Goal: Transaction & Acquisition: Obtain resource

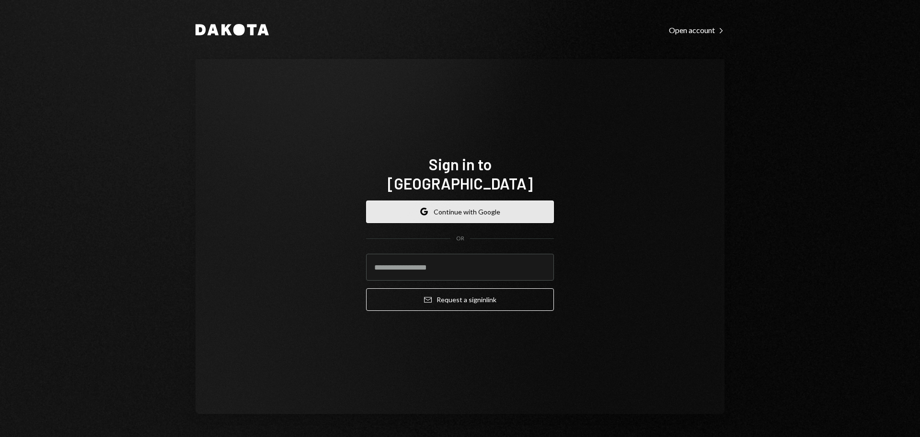
click at [461, 203] on button "Google Continue with Google" at bounding box center [460, 211] width 188 height 23
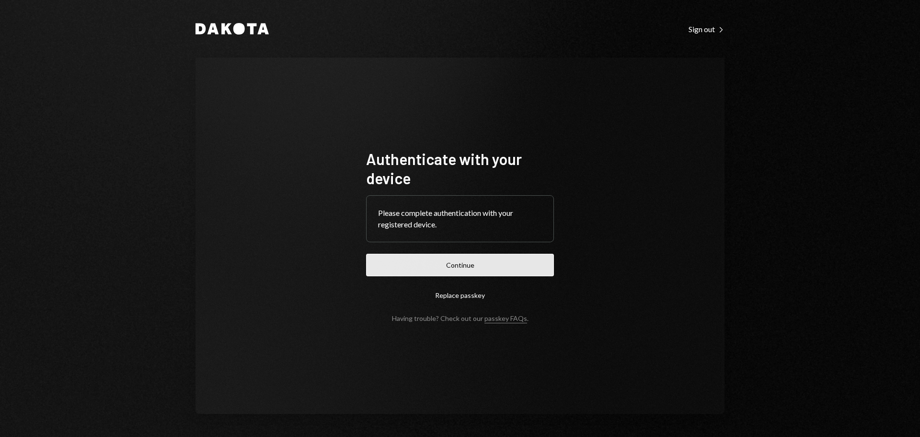
click at [454, 268] on button "Continue" at bounding box center [460, 265] width 188 height 23
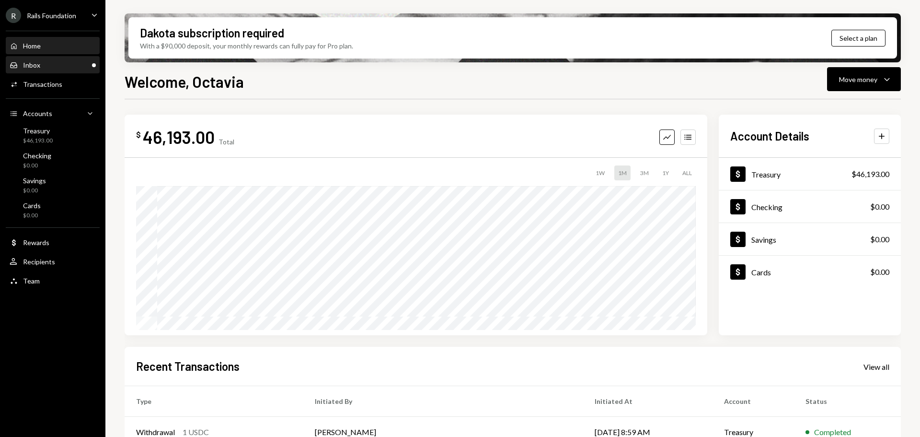
click at [78, 60] on div "Inbox Inbox" at bounding box center [53, 65] width 86 height 16
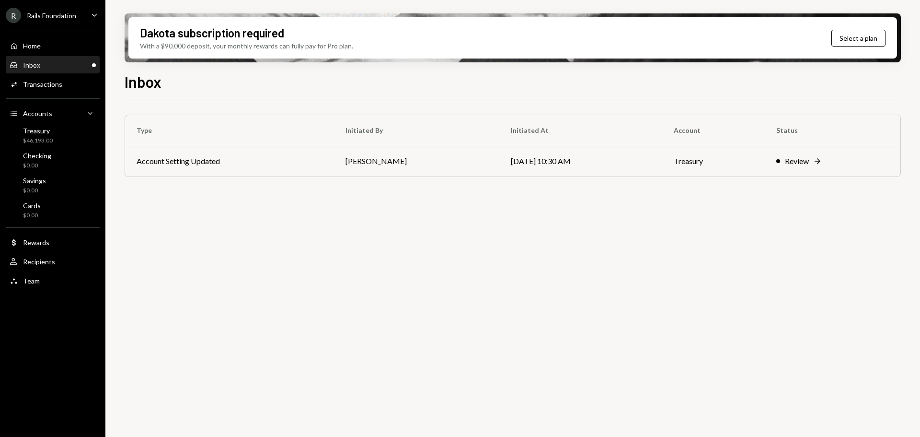
click at [98, 12] on icon "Caret Down" at bounding box center [94, 15] width 11 height 11
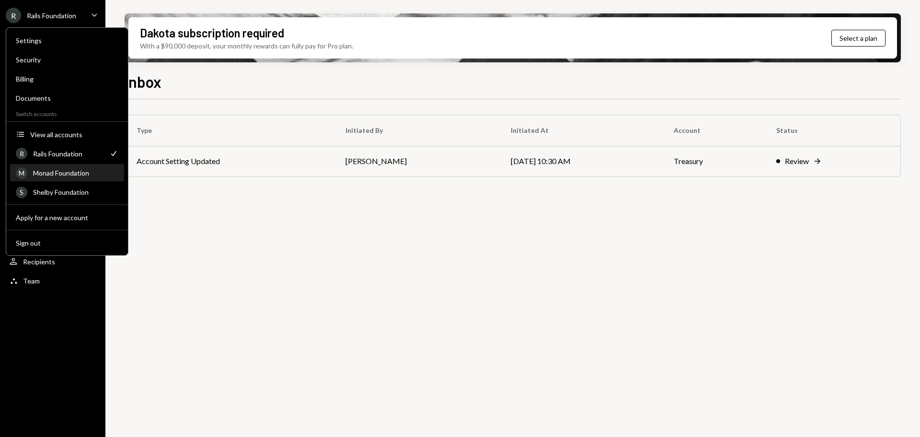
click at [77, 171] on div "Monad Foundation" at bounding box center [75, 173] width 85 height 8
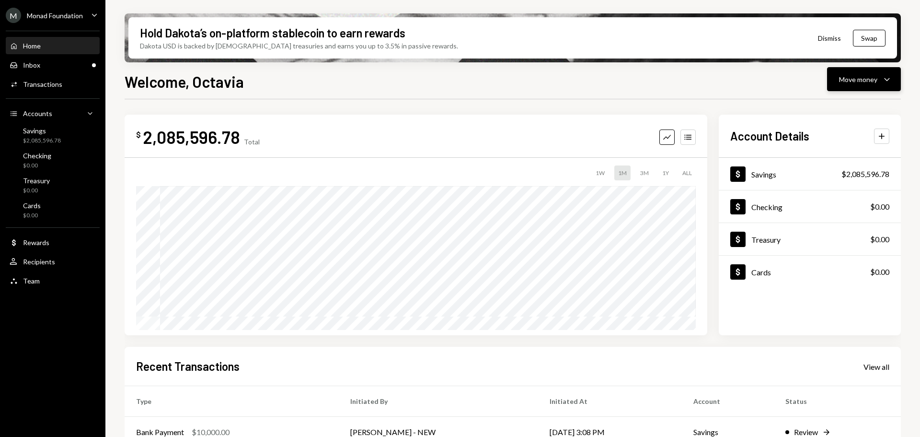
click at [864, 82] on div "Move money" at bounding box center [858, 79] width 38 height 10
click at [850, 107] on div "Send" at bounding box center [857, 108] width 70 height 10
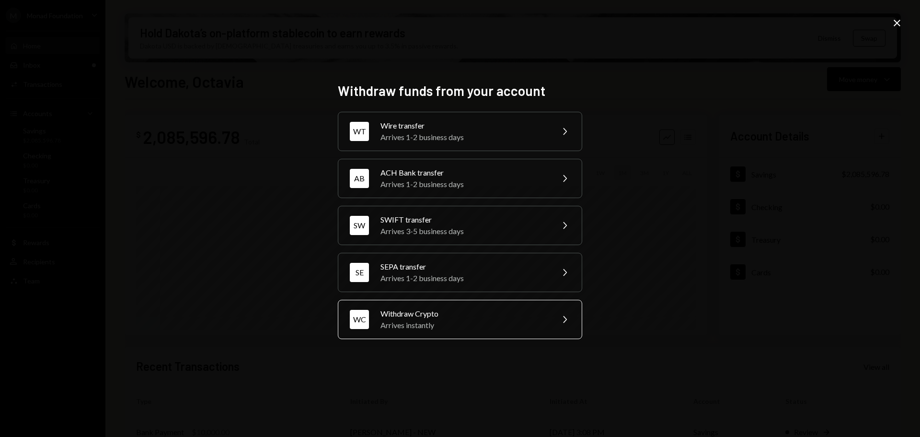
click at [527, 304] on div "WC Withdraw Crypto Arrives instantly Chevron Right" at bounding box center [460, 319] width 244 height 39
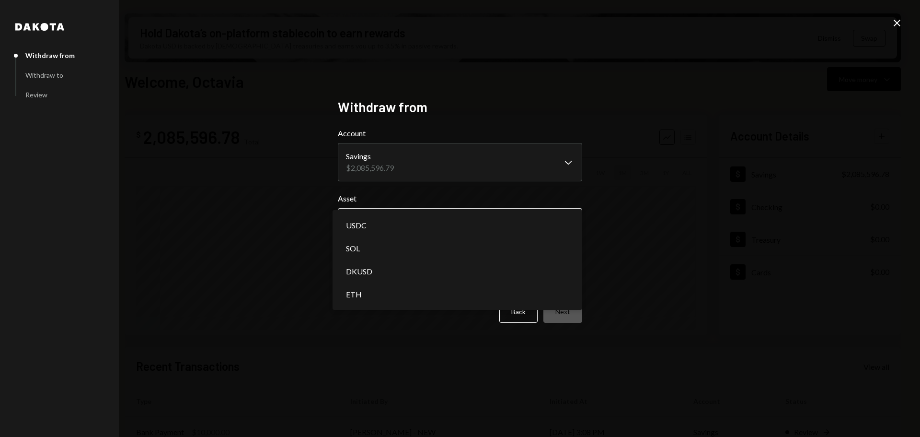
click at [442, 215] on body "M Monad Foundation Caret Down Home Home Inbox Inbox Activities Transactions Acc…" at bounding box center [460, 218] width 920 height 437
select select "****"
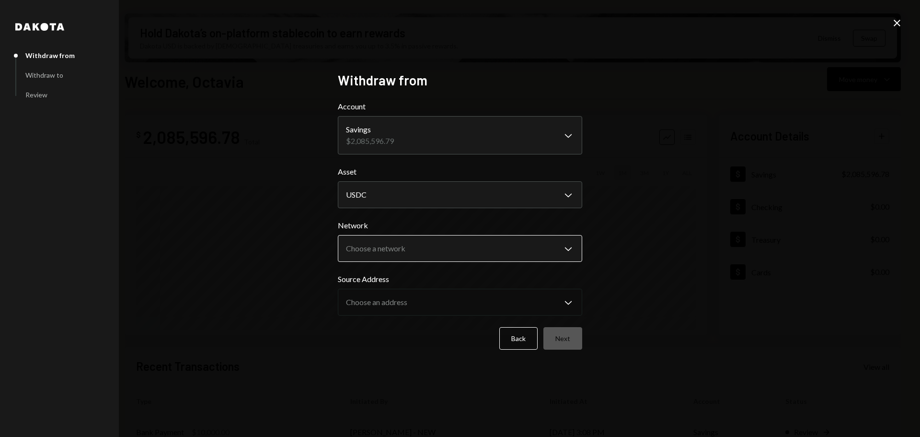
click at [508, 246] on body "M Monad Foundation Caret Down Home Home Inbox Inbox Activities Transactions Acc…" at bounding box center [460, 218] width 920 height 437
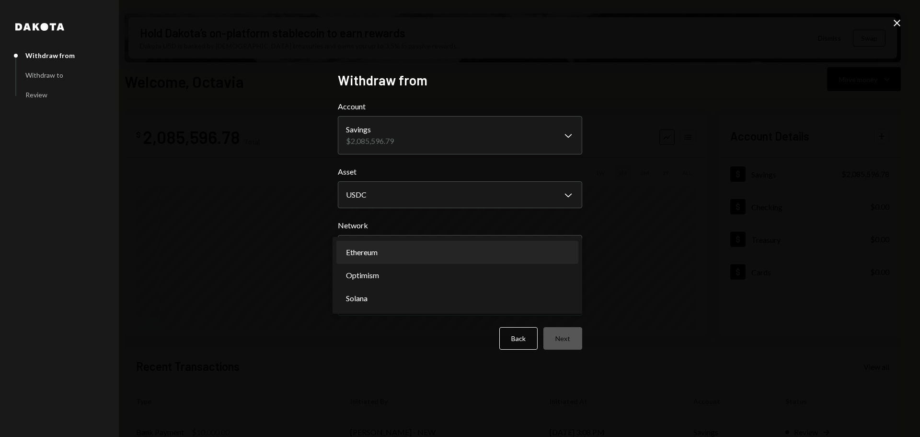
select select "**********"
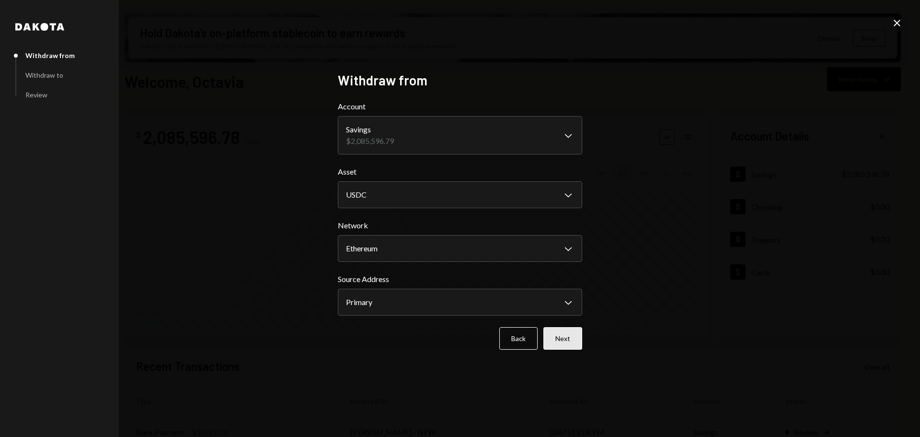
click at [568, 328] on button "Next" at bounding box center [563, 338] width 39 height 23
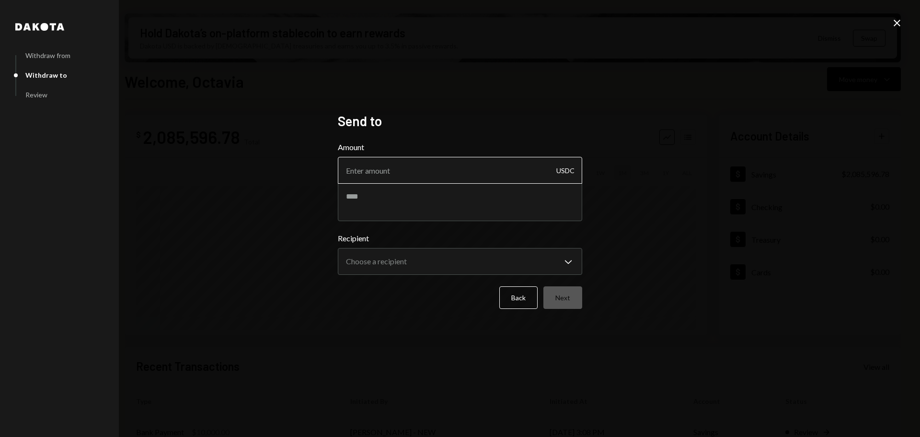
click at [408, 175] on input "Amount" at bounding box center [460, 170] width 244 height 27
paste input "480"
click at [354, 168] on input "480" at bounding box center [460, 170] width 244 height 27
type input "470"
click at [393, 186] on textarea at bounding box center [460, 202] width 244 height 38
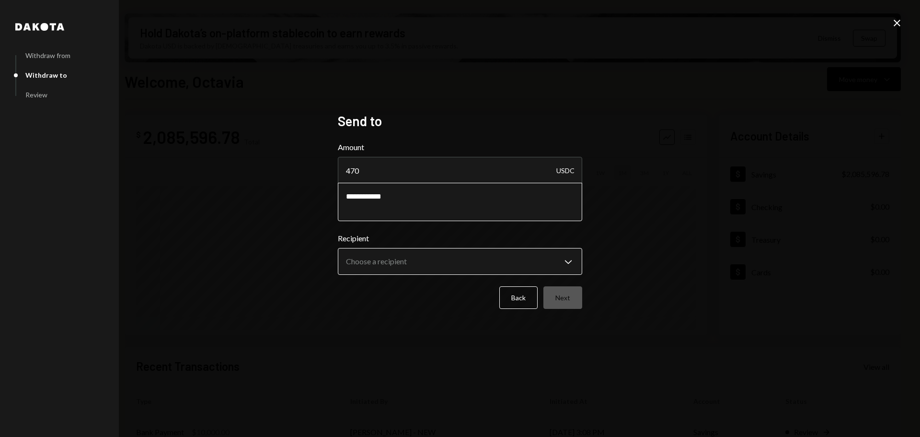
type textarea "**********"
click at [425, 268] on body "M Monad Foundation Caret Down Home Home Inbox Inbox Activities Transactions Acc…" at bounding box center [460, 218] width 920 height 437
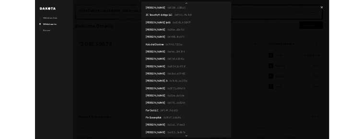
scroll to position [5183, 0]
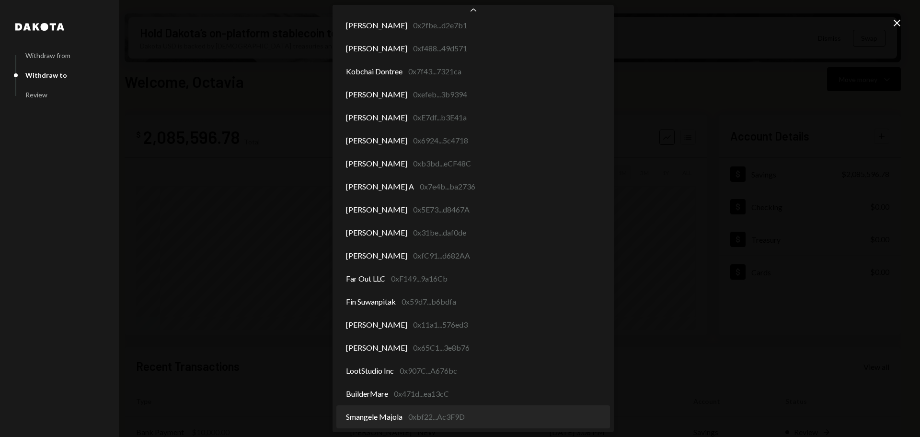
select select "**********"
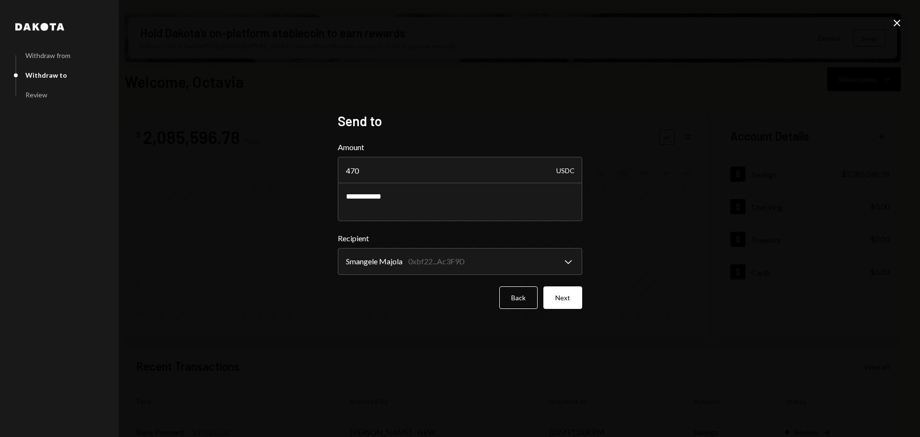
click at [565, 294] on button "Next" at bounding box center [563, 297] width 39 height 23
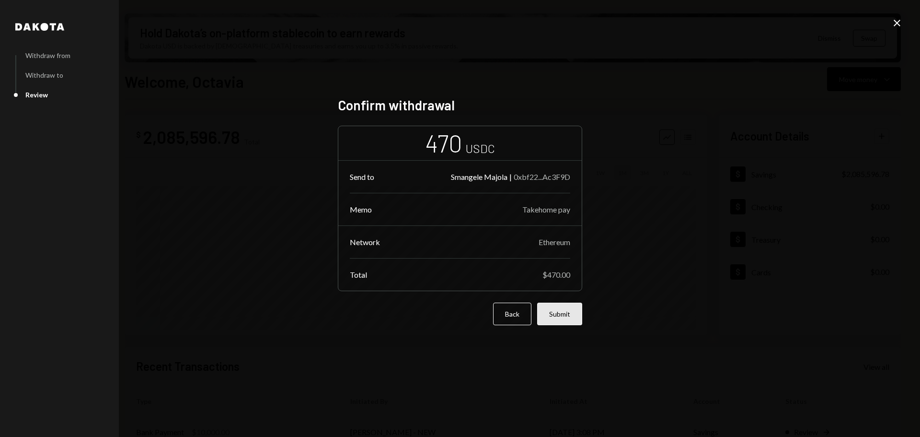
click at [565, 314] on button "Submit" at bounding box center [559, 313] width 45 height 23
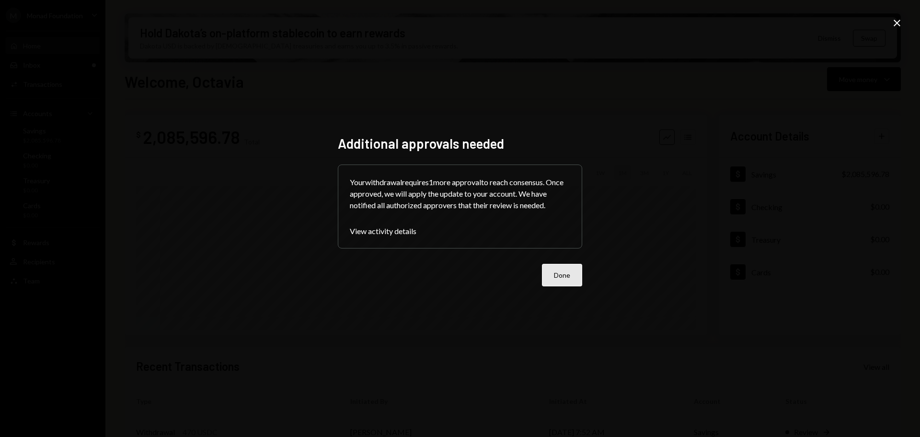
click at [567, 278] on button "Done" at bounding box center [562, 275] width 40 height 23
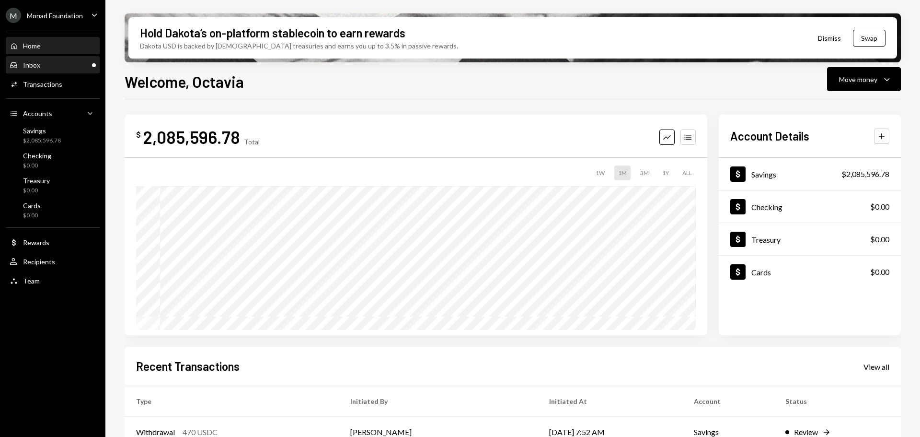
click at [36, 66] on div "Inbox" at bounding box center [31, 65] width 17 height 8
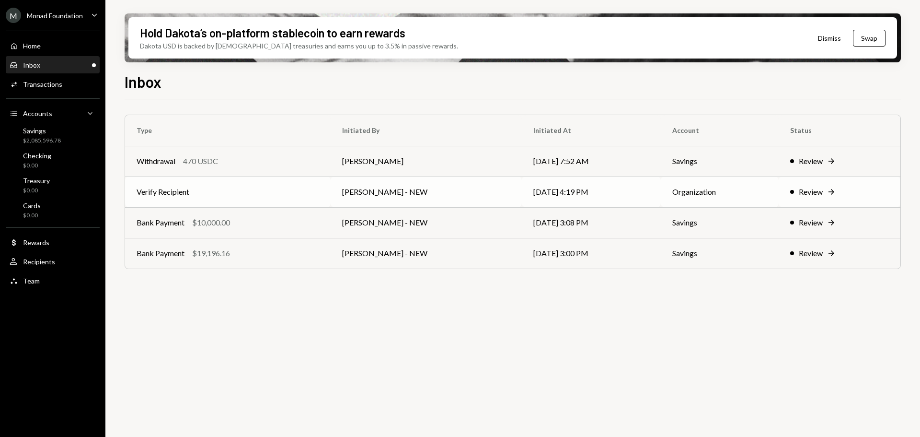
click at [167, 188] on td "Verify Recipient" at bounding box center [228, 191] width 206 height 31
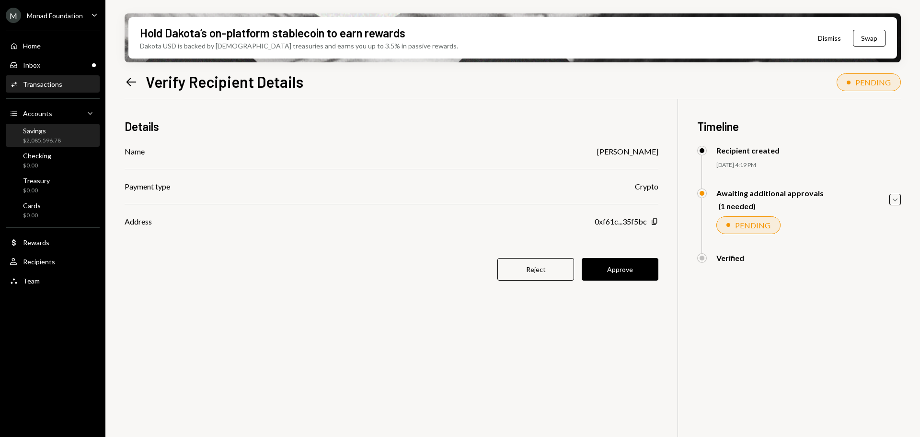
click at [63, 139] on div "Savings $2,085,596.78" at bounding box center [53, 136] width 86 height 18
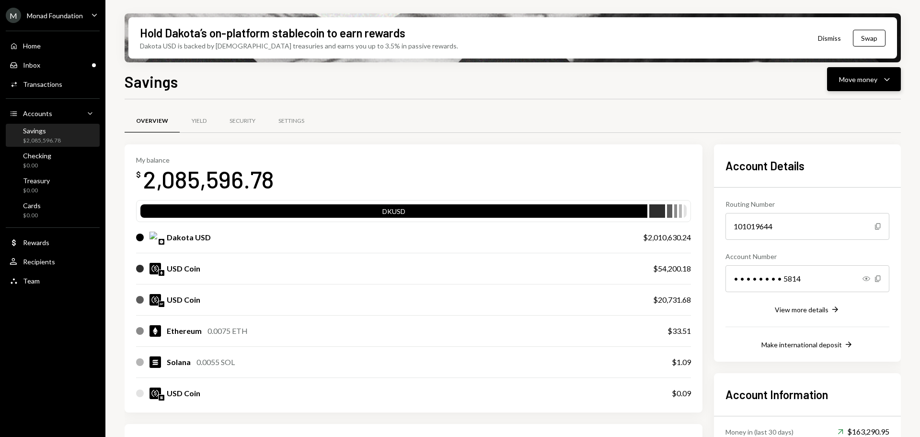
click at [883, 78] on icon "Caret Down" at bounding box center [888, 79] width 12 height 12
click at [847, 105] on div "Send" at bounding box center [857, 108] width 70 height 10
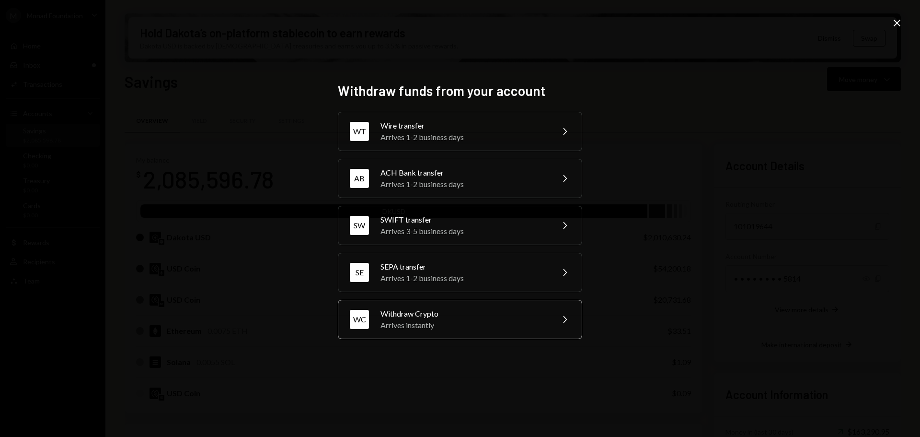
click at [461, 317] on div "Withdraw Crypto" at bounding box center [464, 314] width 167 height 12
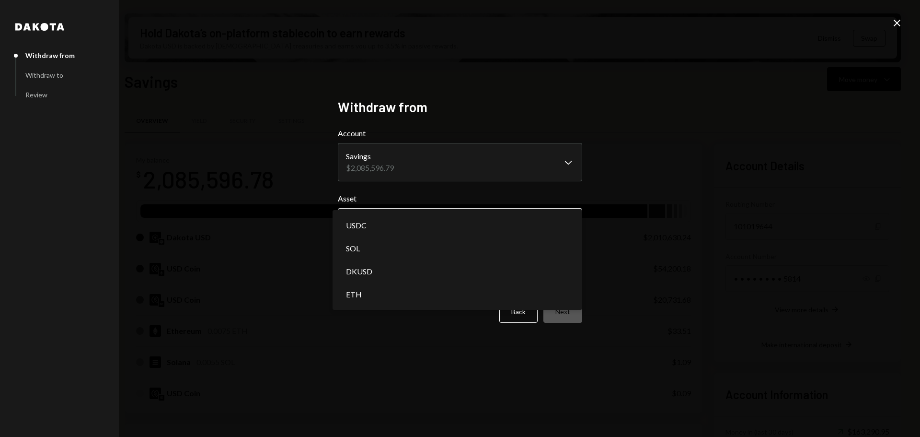
click at [482, 220] on body "M Monad Foundation Caret Down Home Home Inbox Inbox Activities Transactions Acc…" at bounding box center [460, 218] width 920 height 437
select select "*****"
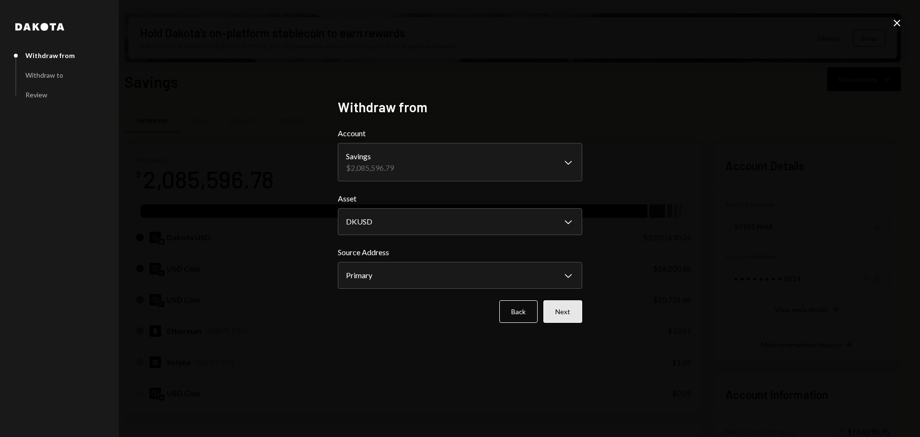
click at [576, 309] on button "Next" at bounding box center [563, 311] width 39 height 23
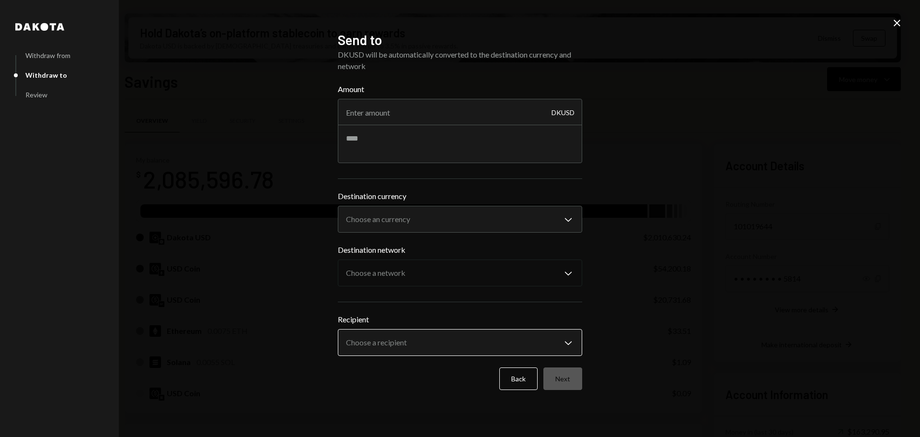
click at [574, 341] on body "M Monad Foundation Caret Down Home Home Inbox Inbox Activities Transactions Acc…" at bounding box center [460, 218] width 920 height 437
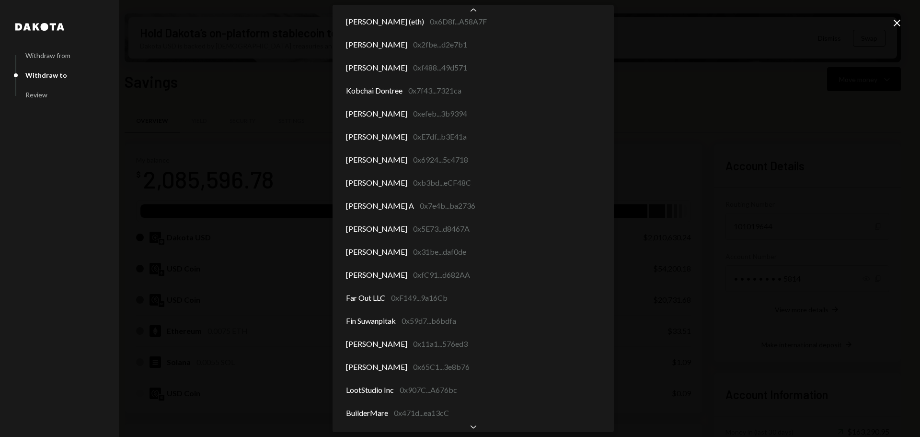
scroll to position [5183, 0]
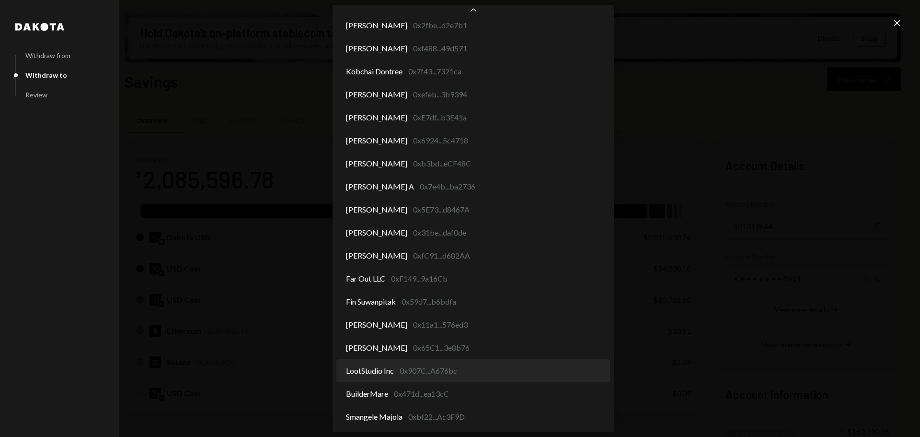
select select "**********"
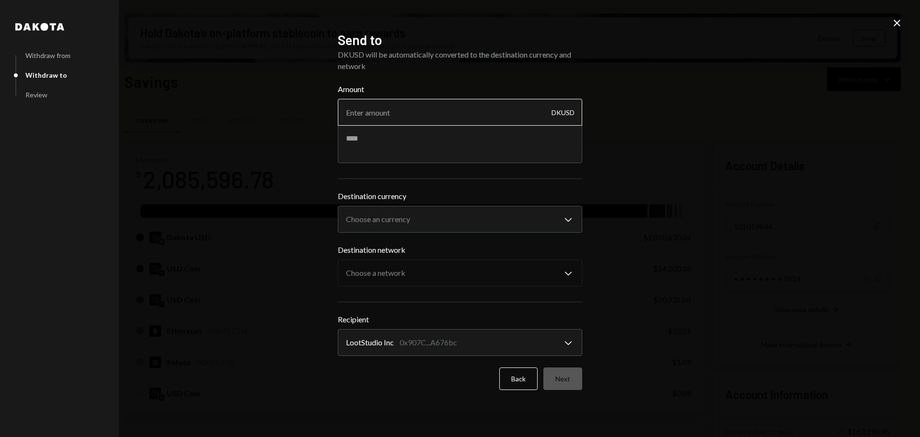
click at [421, 111] on input "Amount" at bounding box center [460, 112] width 244 height 27
paste input "1454.20"
click at [360, 110] on input "1454.20" at bounding box center [460, 112] width 244 height 27
type input "1444.20"
click at [490, 137] on textarea at bounding box center [460, 144] width 244 height 38
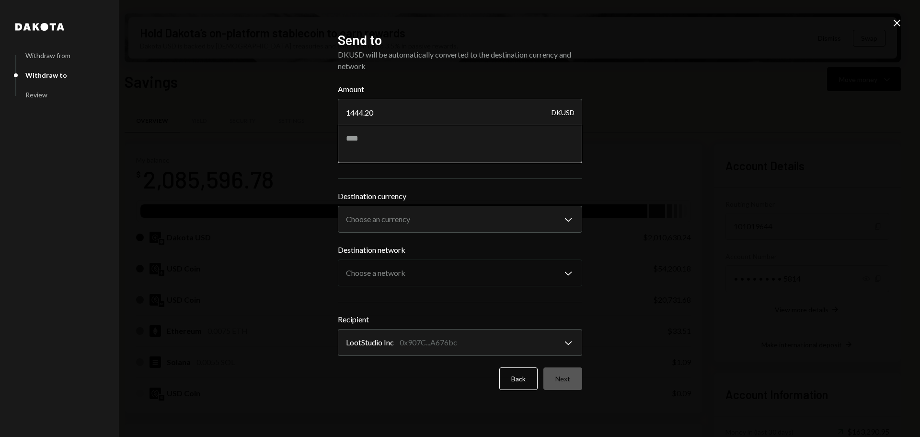
paste textarea "**********"
type textarea "**********"
click at [485, 206] on button "Choose an currency Chevron Down" at bounding box center [460, 219] width 244 height 27
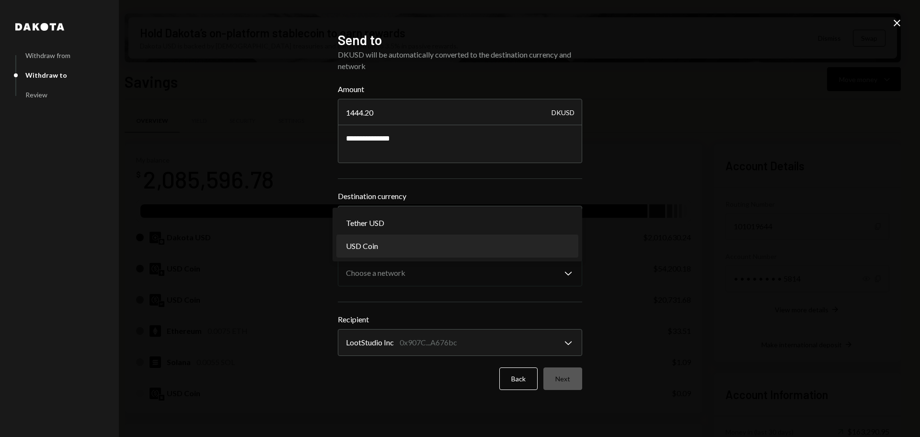
select select "****"
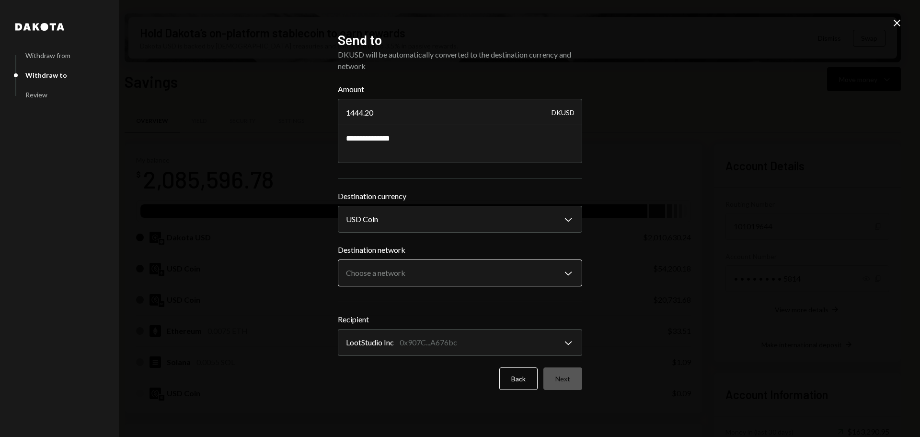
click at [425, 269] on body "M Monad Foundation Caret Down Home Home Inbox Inbox Activities Transactions Acc…" at bounding box center [460, 218] width 920 height 437
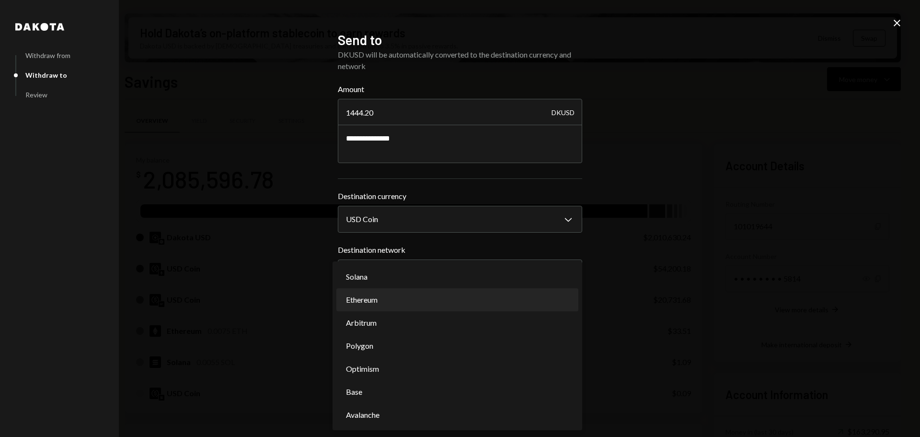
select select "**********"
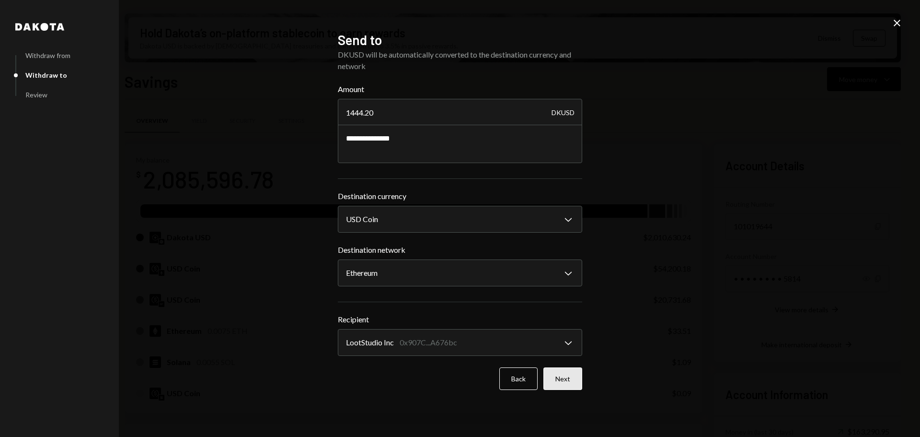
click at [561, 375] on button "Next" at bounding box center [563, 378] width 39 height 23
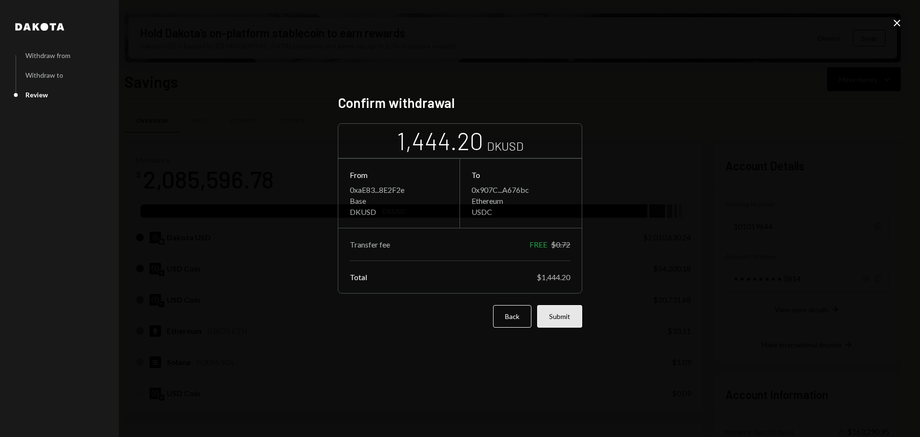
click at [563, 316] on button "Submit" at bounding box center [559, 316] width 45 height 23
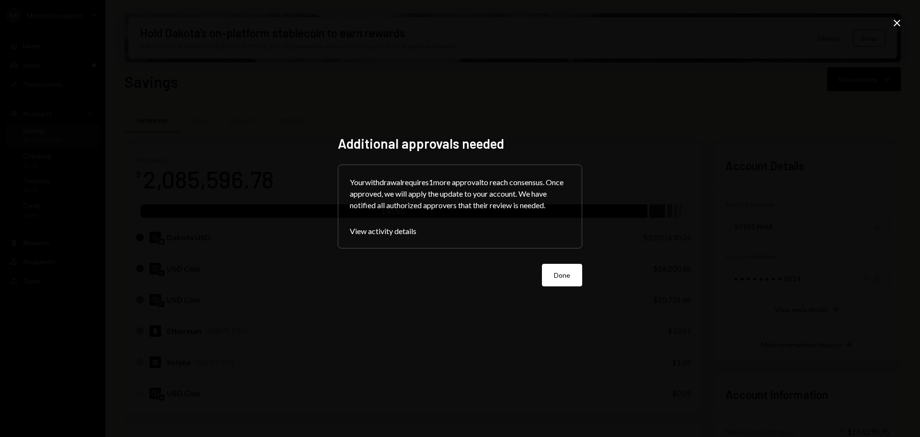
drag, startPoint x: 563, startPoint y: 269, endPoint x: 588, endPoint y: 267, distance: 24.6
click at [563, 270] on button "Done" at bounding box center [562, 275] width 40 height 23
